Goal: Information Seeking & Learning: Learn about a topic

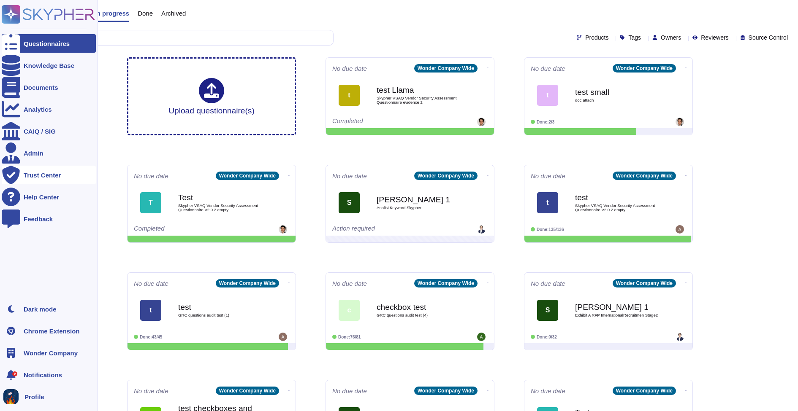
click at [26, 176] on div "Trust Center" at bounding box center [42, 175] width 37 height 6
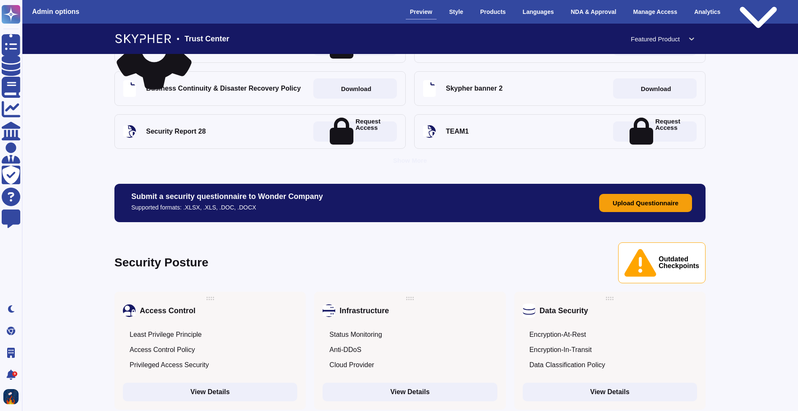
scroll to position [536, 0]
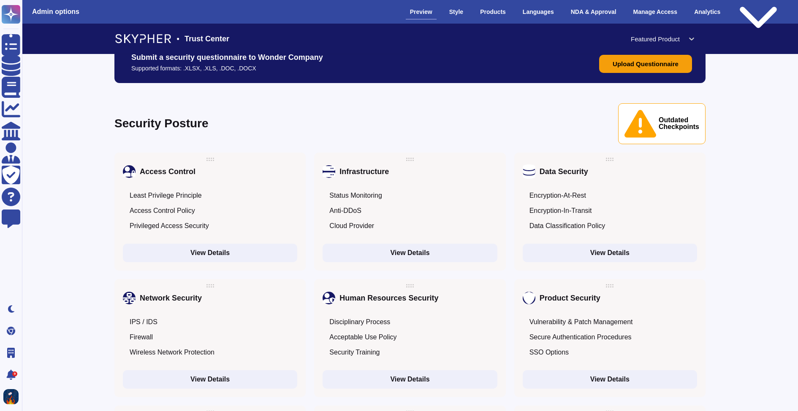
click at [257, 203] on div "Access Control Policy" at bounding box center [210, 210] width 174 height 15
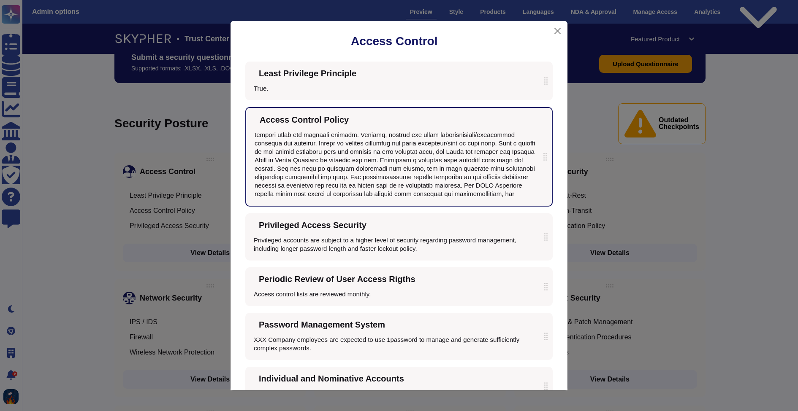
scroll to position [0, 0]
click at [357, 120] on icon at bounding box center [357, 120] width 0 height 0
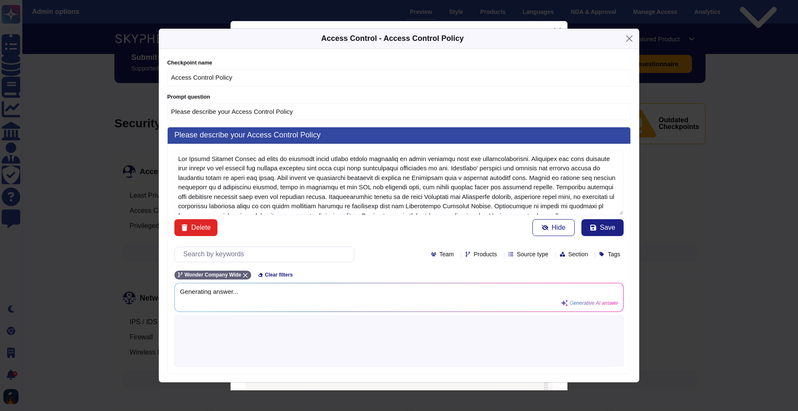
type textarea "Our Access Control Policy is based on granting staff access rights according to…"
click at [633, 38] on button "Close" at bounding box center [629, 38] width 13 height 13
type input "Explain to us about your"
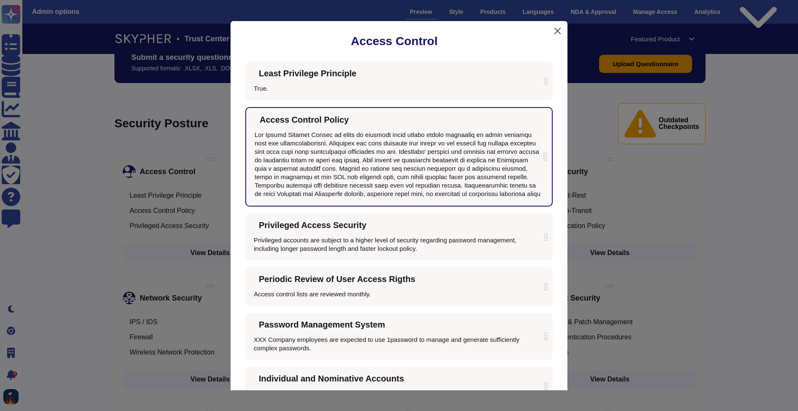
click at [556, 30] on button "Close" at bounding box center [557, 30] width 13 height 13
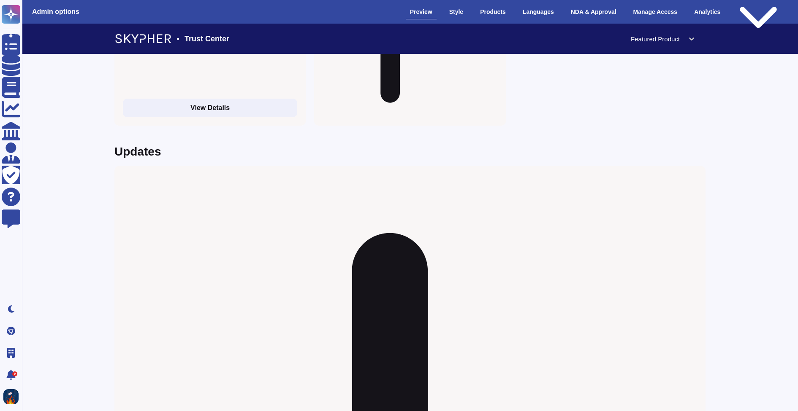
scroll to position [1499, 0]
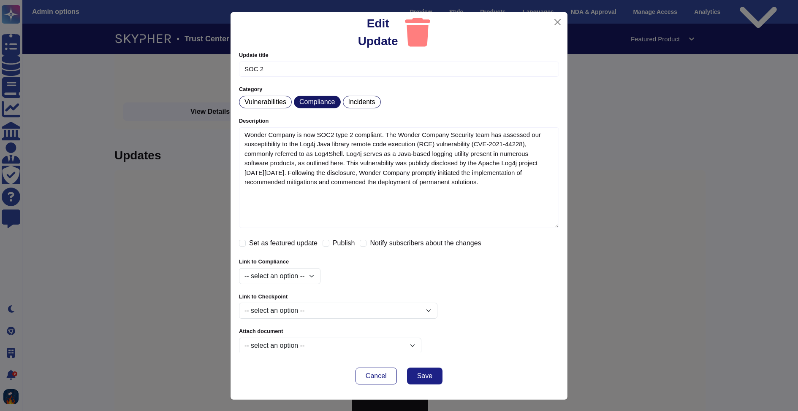
type textarea "Wonder Company is now SOC2 type 2 compliant. The Wonder Company Security team h…"
checkbox input "true"
select select "648327a63a2fed0e609b04b3"
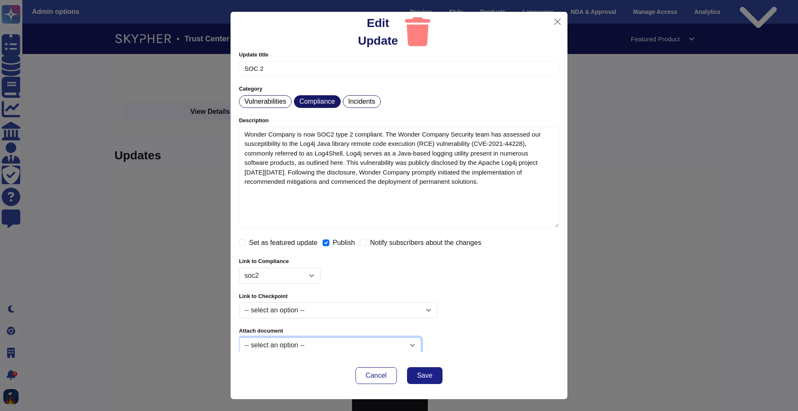
click at [347, 340] on select "-- select an option -- Basic-Non-Disclosure-Agreement.pdf Security_Report-28.pd…" at bounding box center [330, 346] width 182 height 16
click at [560, 20] on button "Close" at bounding box center [557, 21] width 13 height 13
checkbox input "false"
select select
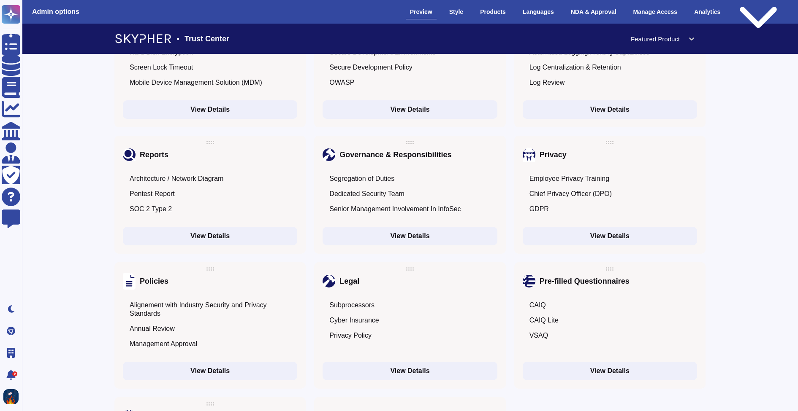
scroll to position [1056, 0]
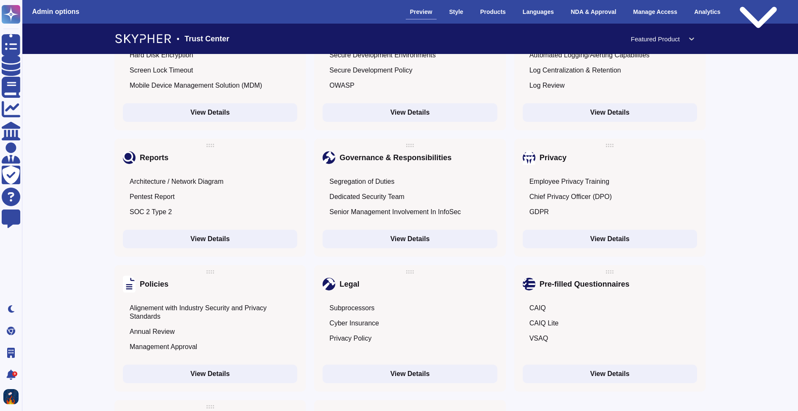
click at [245, 302] on div "Alignement with Industry Security and Privacy Standards" at bounding box center [210, 313] width 174 height 24
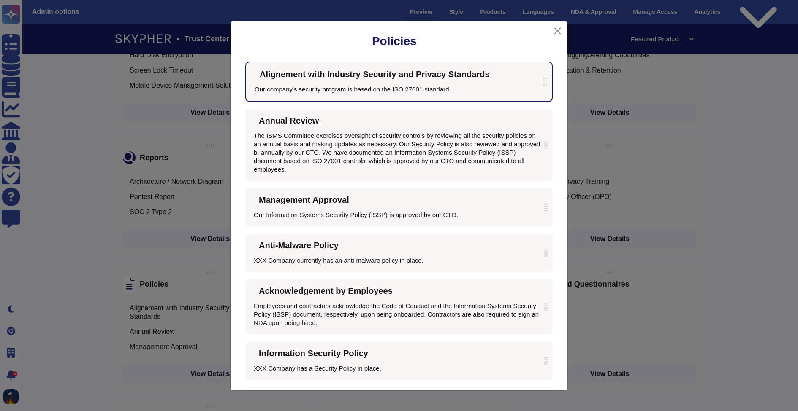
click at [611, 152] on div "Policies Alignement with Industry Security and Privacy Standards Our company's …" at bounding box center [399, 205] width 798 height 411
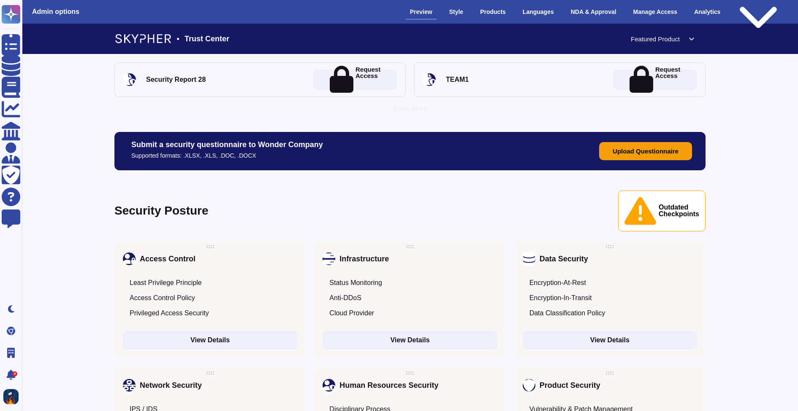
scroll to position [456, 0]
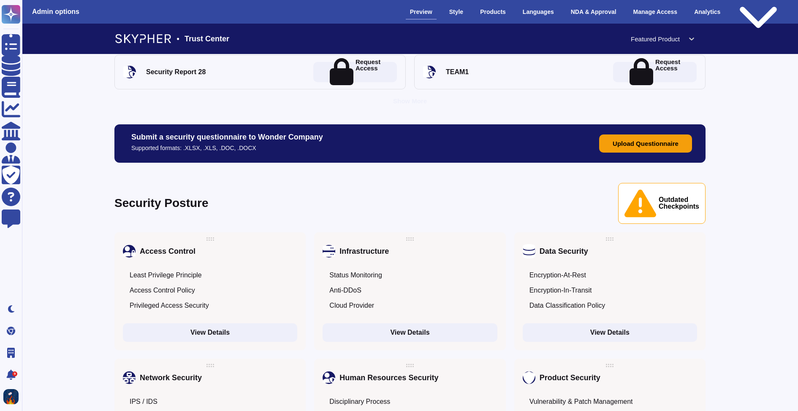
click at [327, 305] on icon at bounding box center [430, 399] width 216 height 189
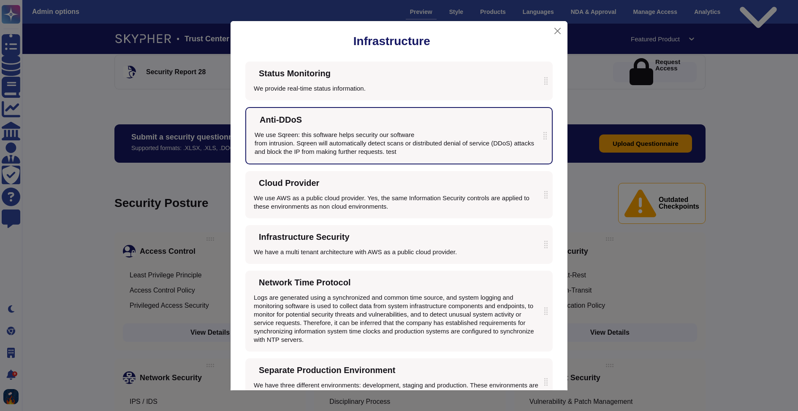
click at [596, 194] on div "Infrastructure Status Monitoring We provide real-time status information. Anti-…" at bounding box center [399, 205] width 798 height 411
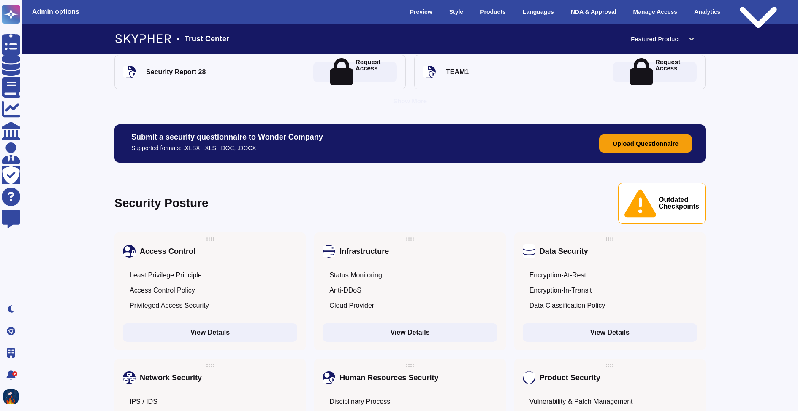
click at [401, 265] on icon at bounding box center [501, 359] width 216 height 189
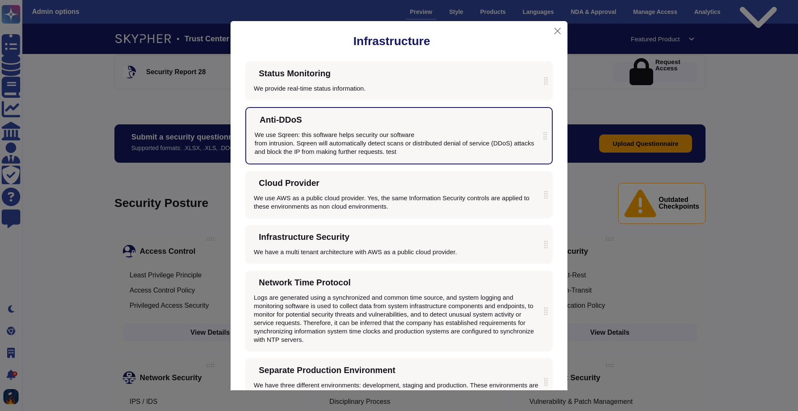
click at [616, 198] on div "Infrastructure Status Monitoring We provide real-time status information. Anti-…" at bounding box center [399, 205] width 798 height 411
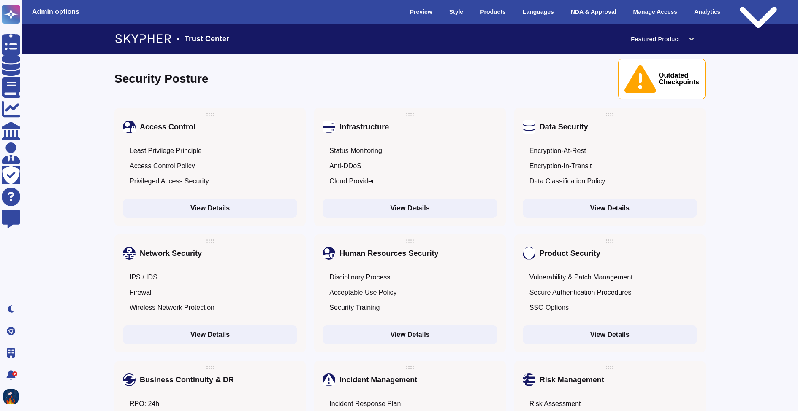
scroll to position [585, 0]
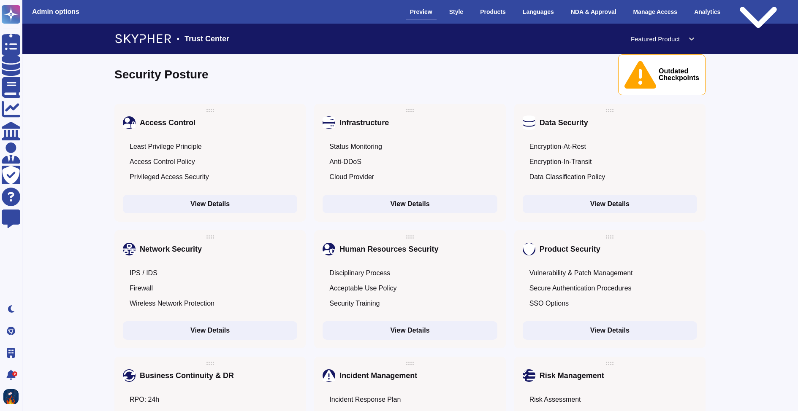
click at [213, 263] on icon at bounding box center [314, 357] width 216 height 189
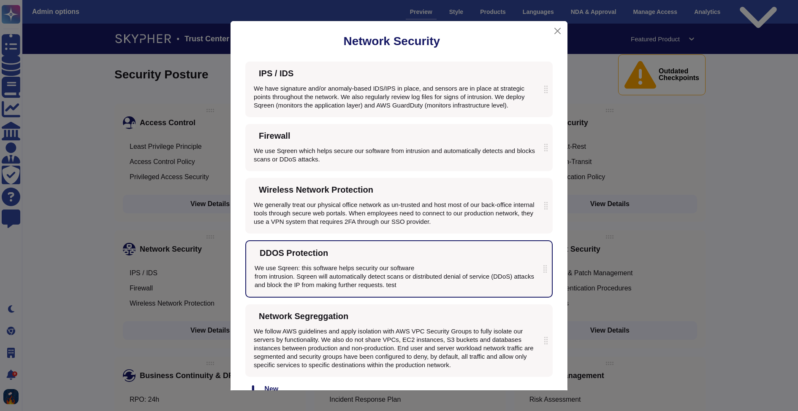
click at [604, 228] on div "Network Security IPS / IDS We have signature and/or anomaly-based IDS/IPS in pl…" at bounding box center [399, 205] width 798 height 411
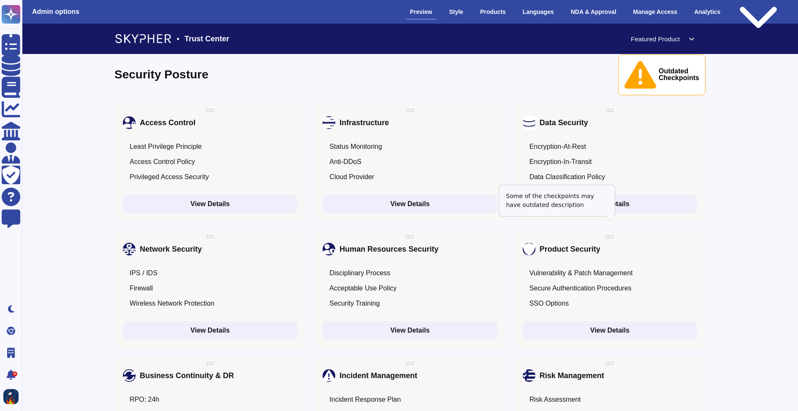
click at [604, 250] on icon at bounding box center [604, 250] width 0 height 0
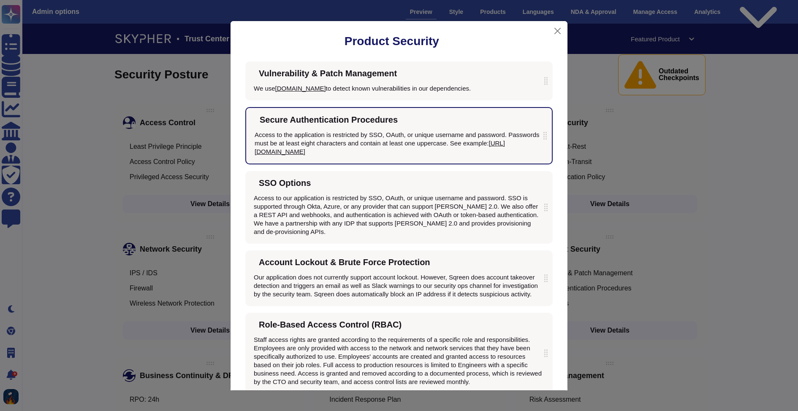
click at [609, 226] on div "Product Security Vulnerability & Patch Management We use [DOMAIN_NAME] to detec…" at bounding box center [399, 205] width 798 height 411
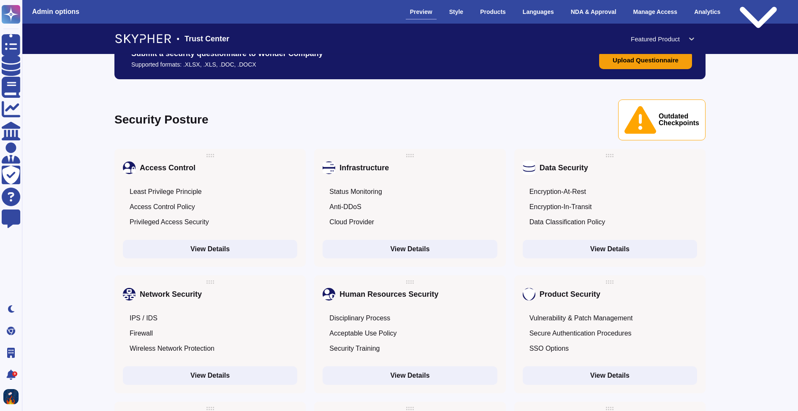
scroll to position [462, 0]
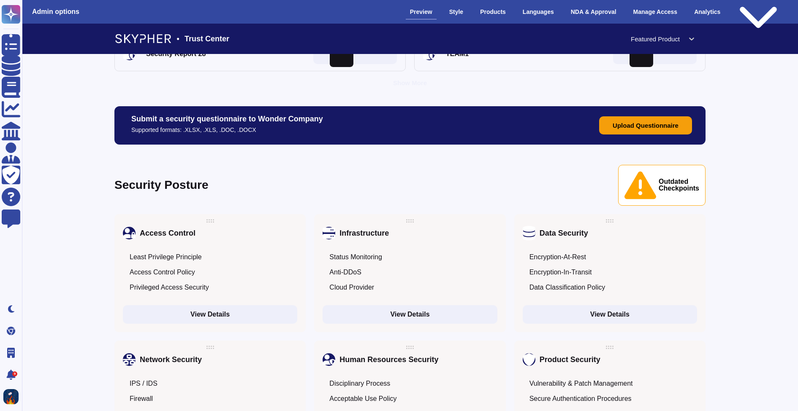
scroll to position [477, 0]
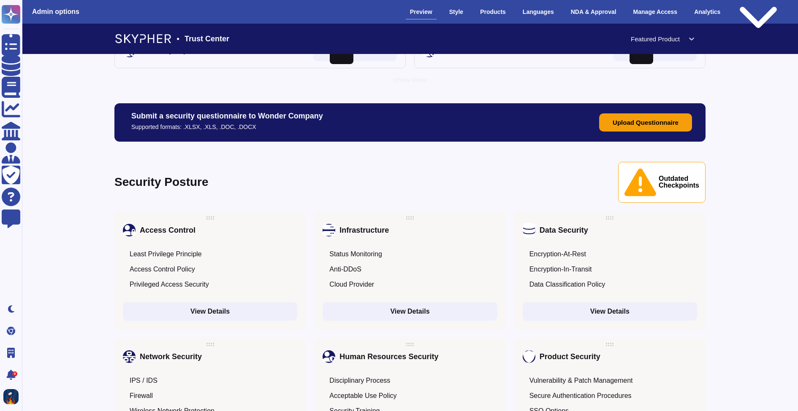
click at [462, 247] on div "Status Monitoring" at bounding box center [409, 254] width 174 height 15
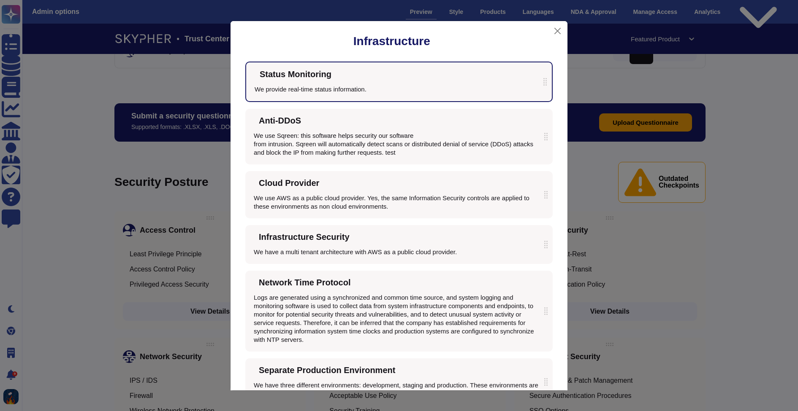
click at [586, 214] on div "Infrastructure Status Monitoring We provide real-time status information. Anti-…" at bounding box center [399, 205] width 798 height 411
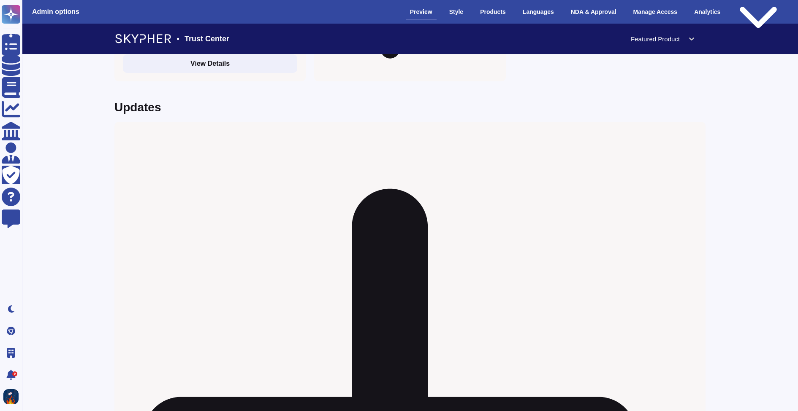
scroll to position [1552, 0]
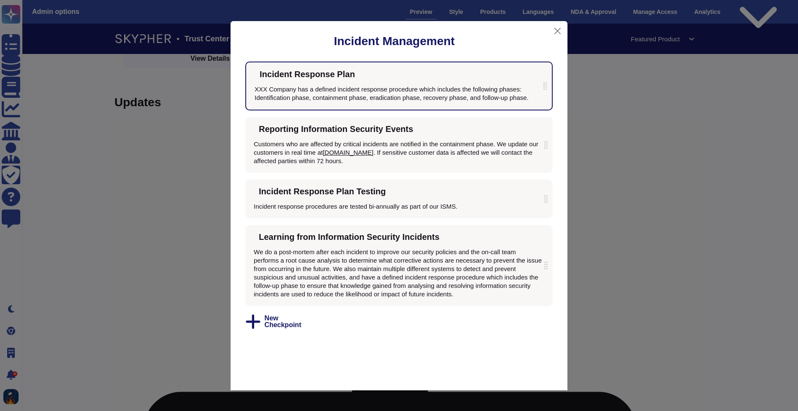
click at [320, 285] on div "We do a post-mortem after each incident to improve our security policies and th…" at bounding box center [399, 273] width 290 height 51
click at [593, 260] on div "Incident Management Incident Response Plan XXX Company has a defined incident r…" at bounding box center [399, 205] width 798 height 411
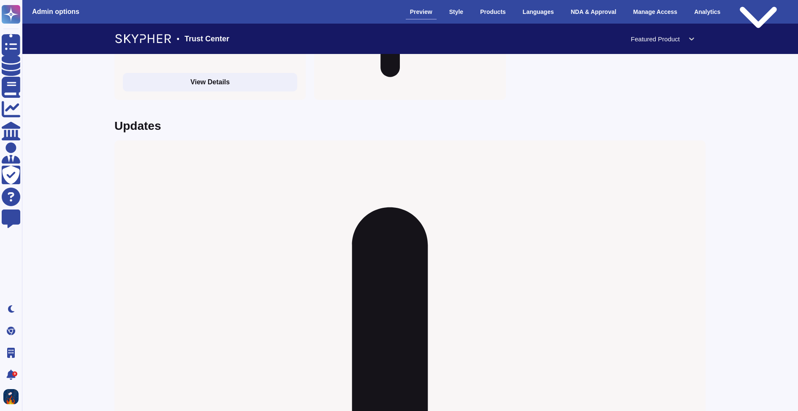
scroll to position [1523, 0]
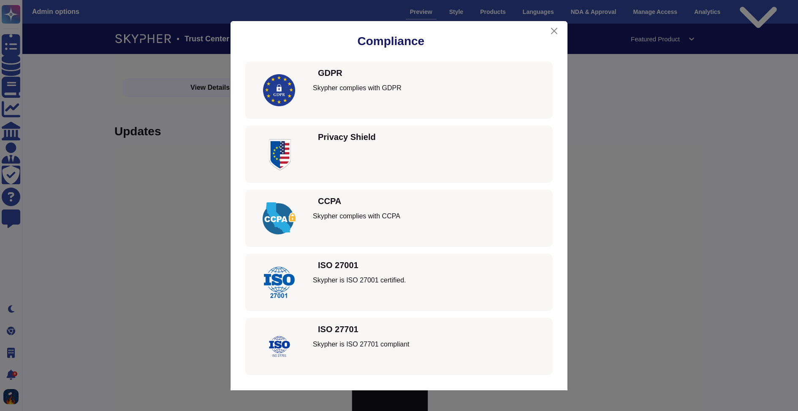
click at [351, 76] on div "GDPR" at bounding box center [332, 73] width 38 height 8
click at [351, 73] on icon at bounding box center [351, 73] width 0 height 0
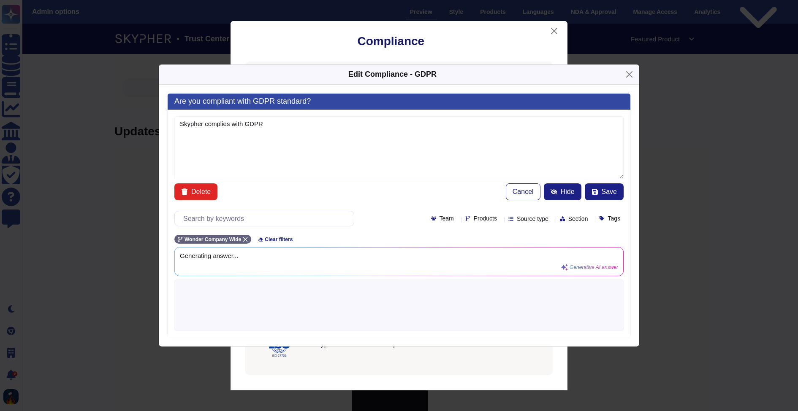
type textarea "Skypher complies with GDPR"
click at [634, 75] on button "Close" at bounding box center [629, 74] width 13 height 13
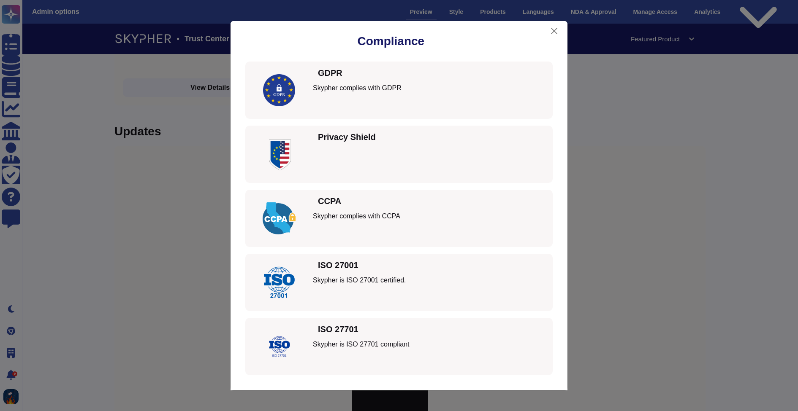
click at [592, 67] on div "Compliance GDPR Skypher complies with GDPR Privacy Shield CCPA Skypher complies…" at bounding box center [399, 205] width 798 height 411
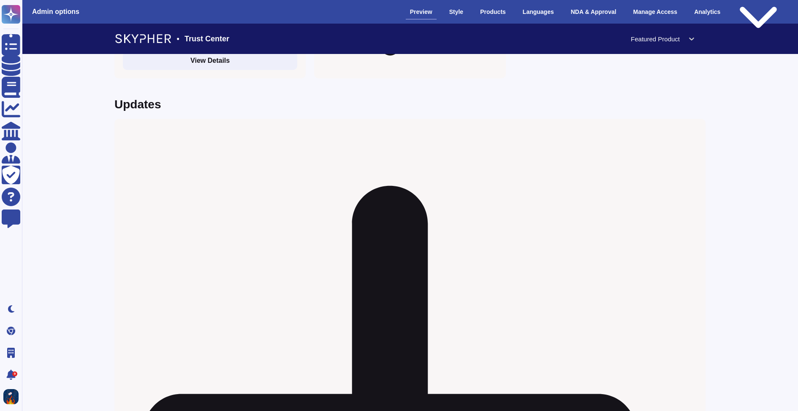
scroll to position [1552, 0]
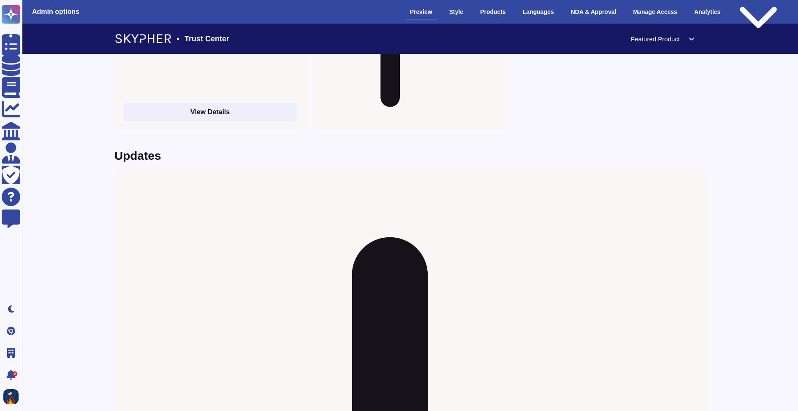
scroll to position [1498, 1]
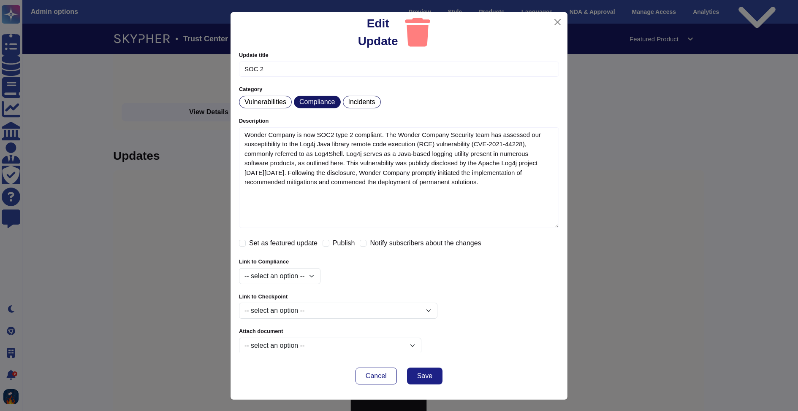
type textarea "Wonder Company is now SOC2 type 2 compliant. The Wonder Company Security team h…"
checkbox input "true"
select select "648327a63a2fed0e609b04b3"
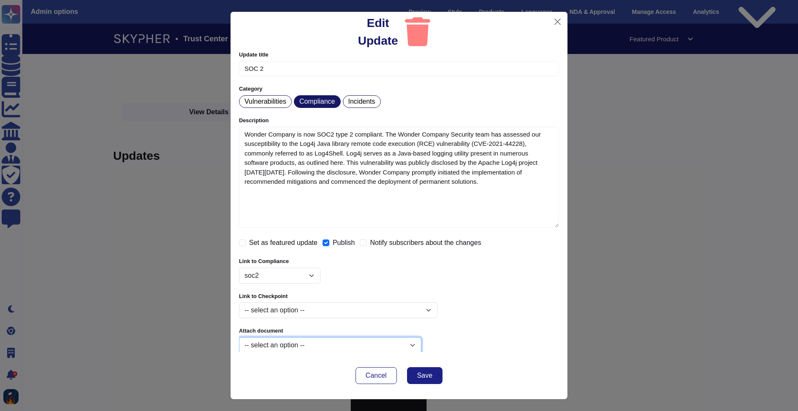
click at [312, 338] on select "-- select an option -- Basic-Non-Disclosure-Agreement.pdf Security_Report-28.pd…" at bounding box center [330, 346] width 182 height 16
click at [239, 338] on select "-- select an option -- Basic-Non-Disclosure-Agreement.pdf Security_Report-28.pd…" at bounding box center [330, 346] width 182 height 16
select select "667d6e8e7deb7c7b00a586bf"
click at [426, 378] on span "Save" at bounding box center [424, 376] width 15 height 7
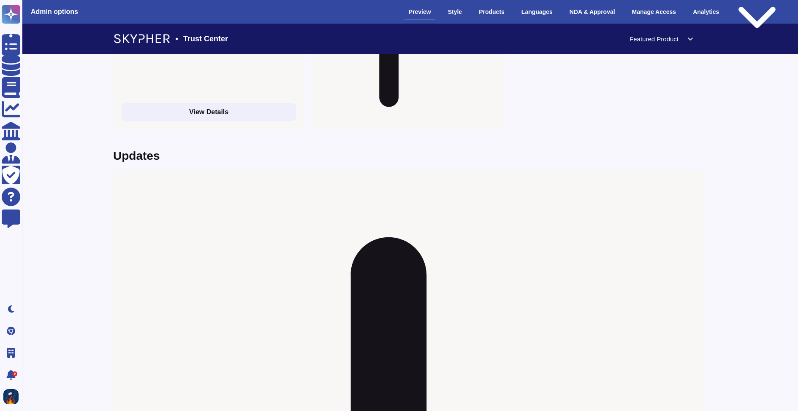
checkbox input "false"
select select
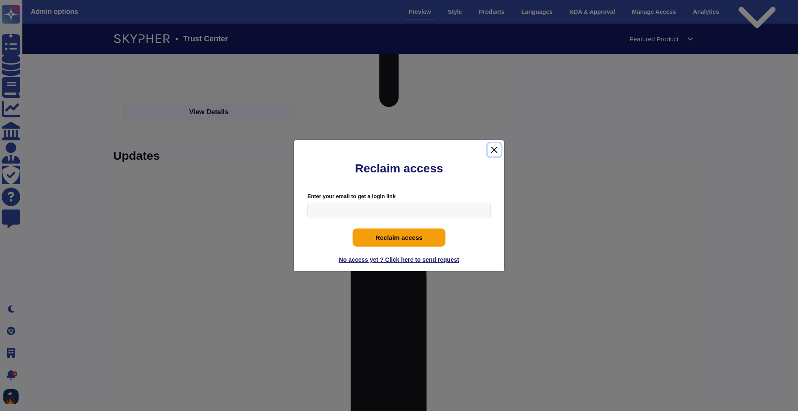
click at [494, 150] on button "Close" at bounding box center [493, 149] width 13 height 13
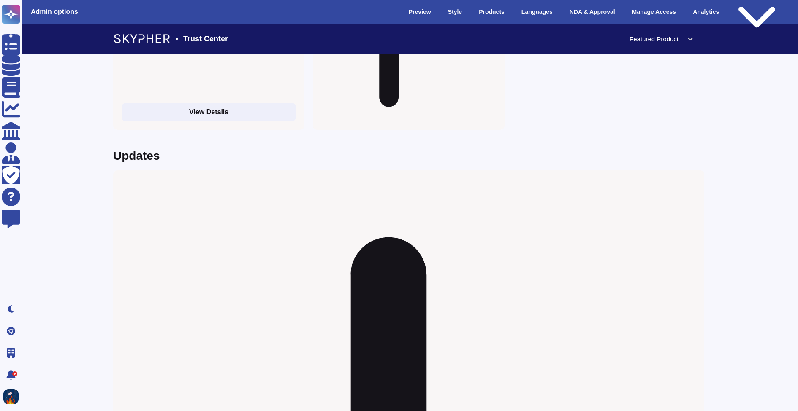
click at [754, 11] on div "Public version" at bounding box center [756, 12] width 51 height 57
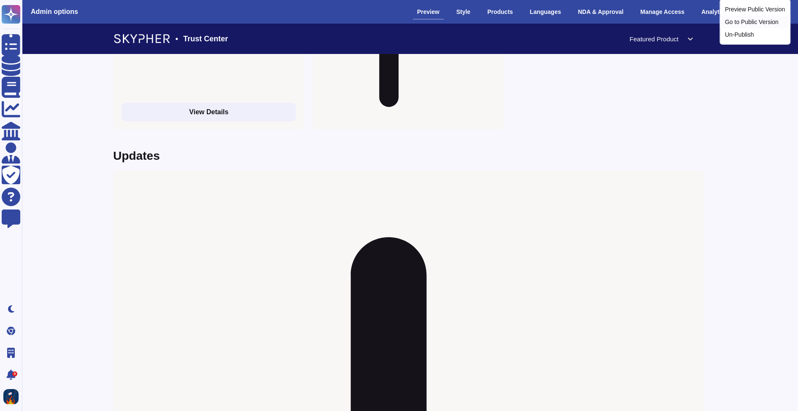
click at [750, 28] on link "Go to Public Version" at bounding box center [755, 22] width 70 height 13
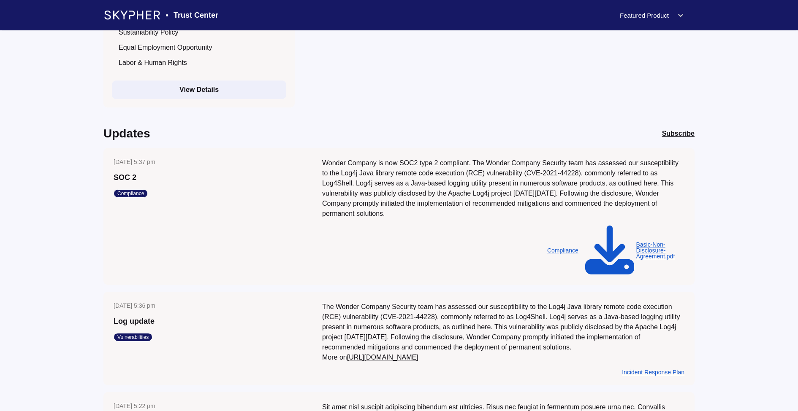
scroll to position [1532, 0]
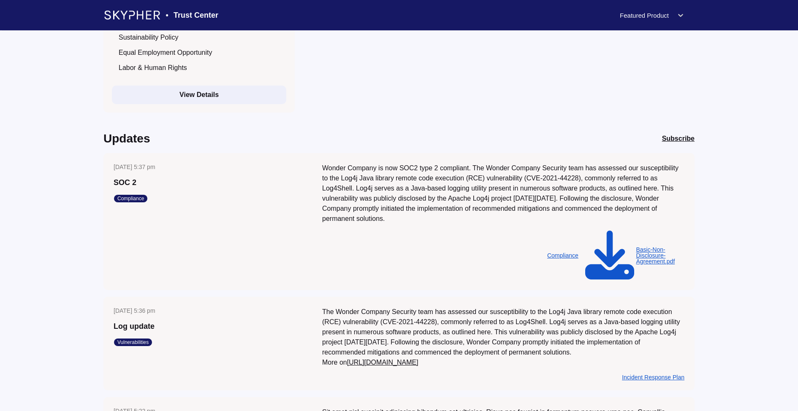
click at [636, 247] on div "Basic-Non-Disclosure-Agreement.pdf" at bounding box center [660, 256] width 49 height 18
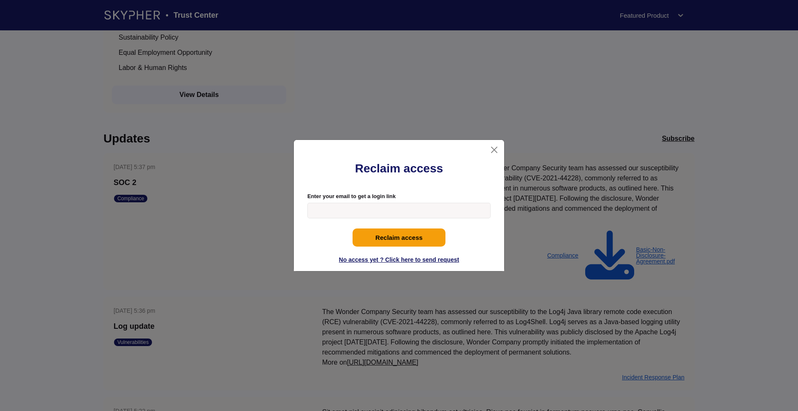
click at [531, 211] on div "Reclaim access Enter your email to get a login link Reclaim access No access ye…" at bounding box center [399, 205] width 798 height 411
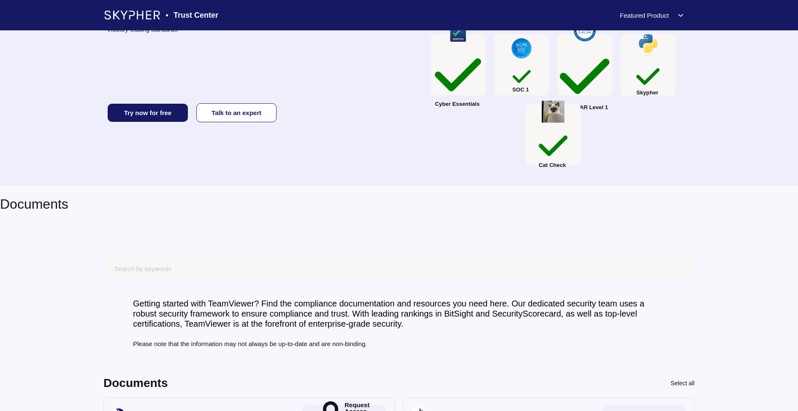
scroll to position [0, 0]
